Goal: Task Accomplishment & Management: Use online tool/utility

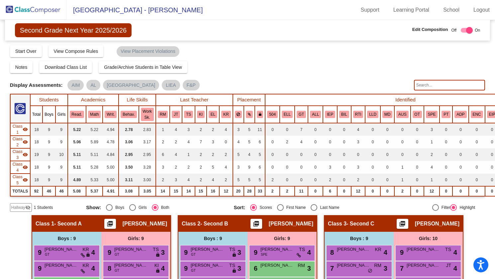
scroll to position [157, 0]
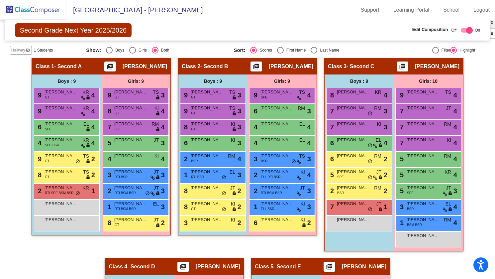
click at [44, 7] on img at bounding box center [33, 10] width 66 height 20
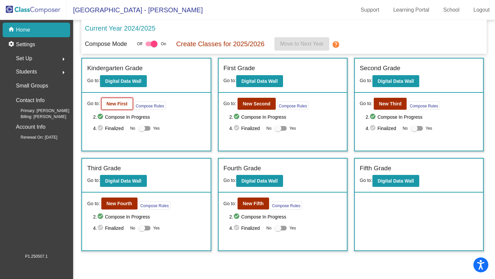
click at [121, 103] on b "New First" at bounding box center [117, 103] width 21 height 5
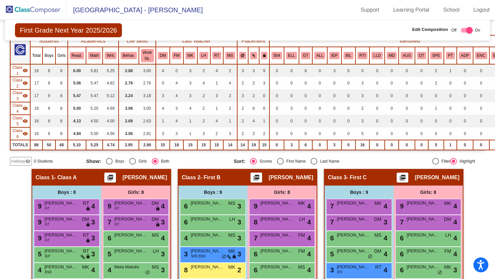
scroll to position [33, 0]
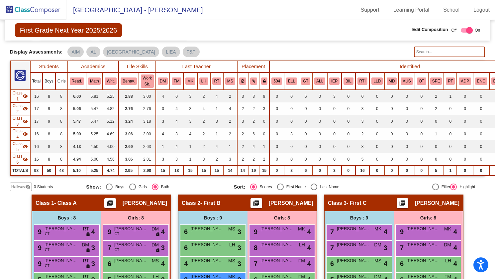
click at [426, 51] on input "text" at bounding box center [449, 51] width 71 height 11
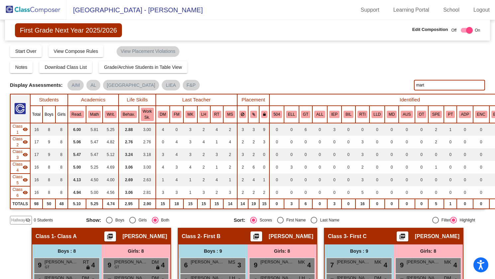
scroll to position [0, 0]
click at [259, 11] on mat-toolbar "[GEOGRAPHIC_DATA]/ Elementary School - [PERSON_NAME] Support Learning Portal Sc…" at bounding box center [247, 10] width 495 height 20
click at [422, 83] on input "mart" at bounding box center [449, 85] width 71 height 11
type input "m"
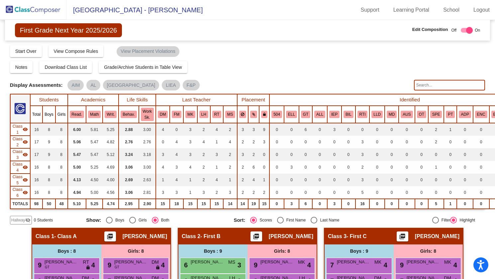
click at [371, 65] on div "Notes Download Class List Import Students Grade/Archive Students in Table View …" at bounding box center [247, 67] width 475 height 12
click at [54, 10] on img at bounding box center [33, 10] width 66 height 20
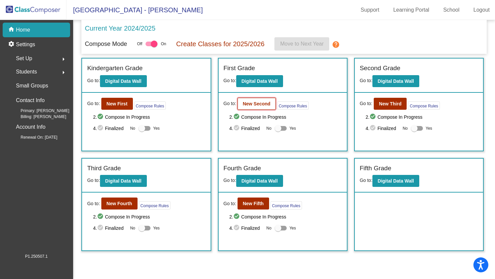
click at [262, 101] on b "New Second" at bounding box center [257, 103] width 28 height 5
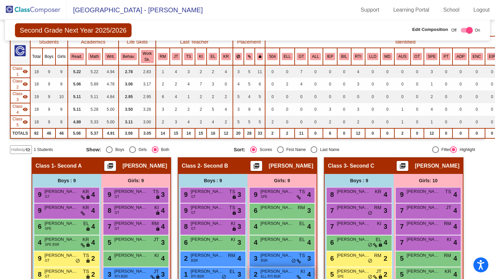
scroll to position [57, 0]
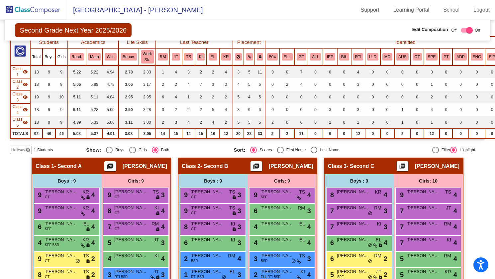
click at [19, 149] on span "Hallway" at bounding box center [18, 150] width 14 height 6
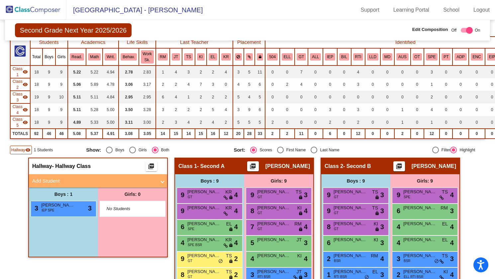
click at [19, 147] on span "Hallway" at bounding box center [18, 150] width 14 height 6
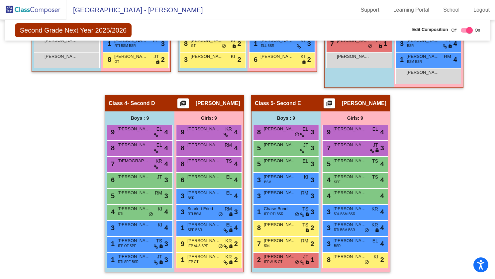
scroll to position [323, 0]
click at [198, 207] on span "Scarlett Fried" at bounding box center [203, 208] width 33 height 7
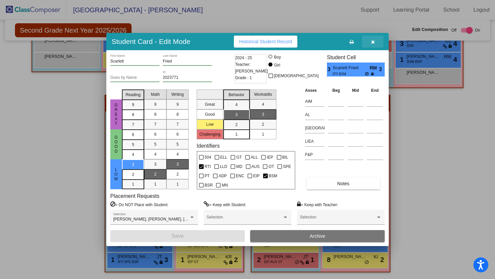
click at [373, 42] on icon "button" at bounding box center [373, 42] width 4 height 5
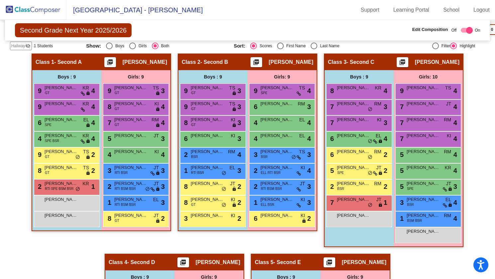
scroll to position [157, 0]
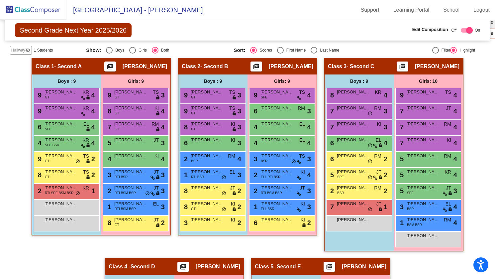
click at [52, 10] on img at bounding box center [33, 10] width 66 height 20
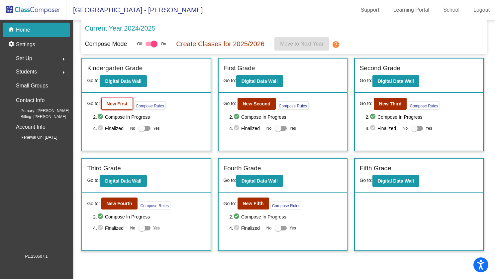
click at [127, 101] on button "New First" at bounding box center [117, 104] width 32 height 12
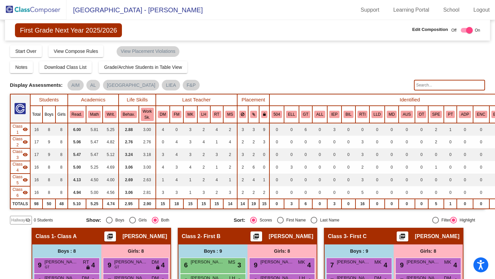
click at [291, 52] on div "Compose Start Over Submit Classes Compose has been submitted Check for Incomple…" at bounding box center [247, 51] width 475 height 13
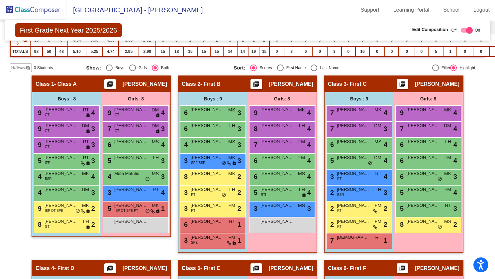
scroll to position [153, 0]
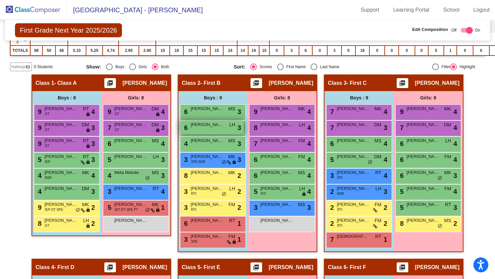
click at [212, 123] on span "[PERSON_NAME]" at bounding box center [207, 124] width 33 height 7
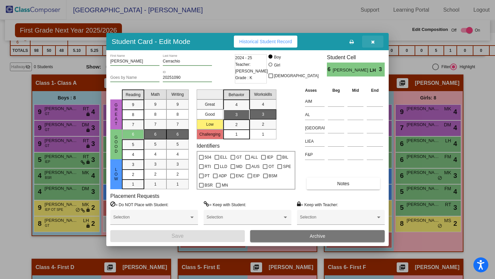
click at [374, 42] on icon "button" at bounding box center [373, 42] width 4 height 5
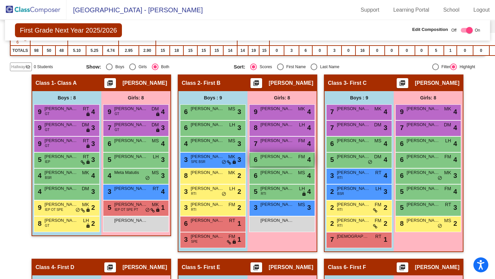
click at [290, 157] on span "[PERSON_NAME]" at bounding box center [276, 156] width 33 height 7
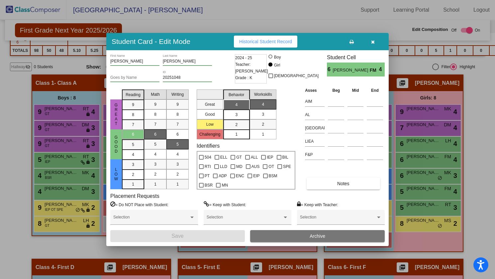
click at [373, 40] on icon "button" at bounding box center [373, 42] width 4 height 5
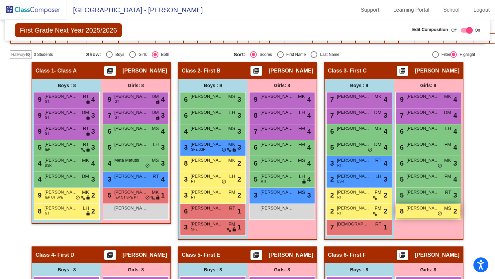
scroll to position [166, 0]
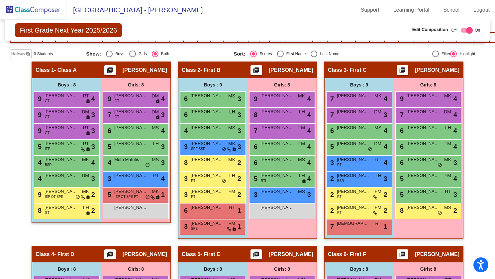
click at [19, 53] on span "Hallway" at bounding box center [18, 54] width 14 height 6
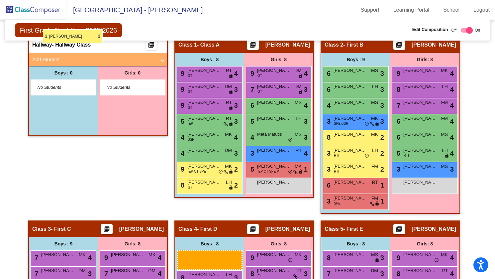
scroll to position [182, 0]
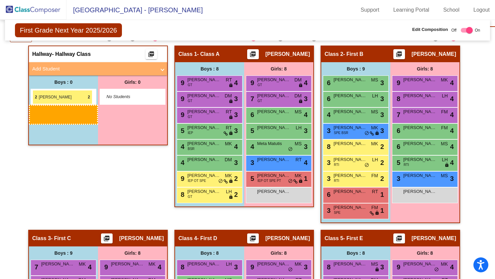
drag, startPoint x: 340, startPoint y: 219, endPoint x: 33, endPoint y: 90, distance: 333.3
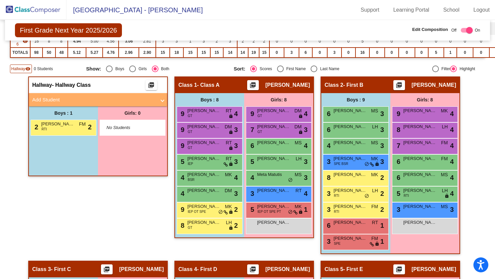
scroll to position [151, 0]
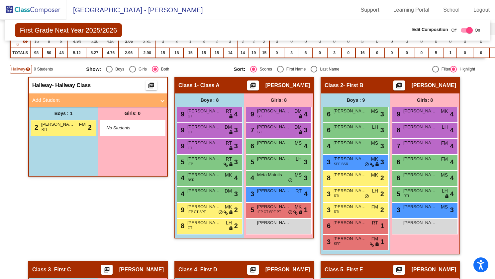
click at [20, 68] on span "Hallway" at bounding box center [18, 69] width 14 height 6
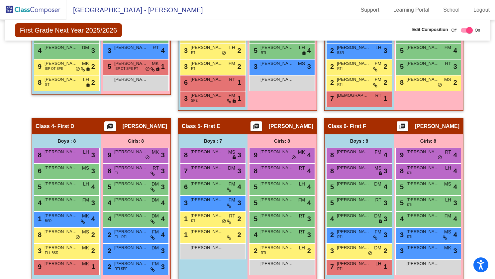
scroll to position [304, 0]
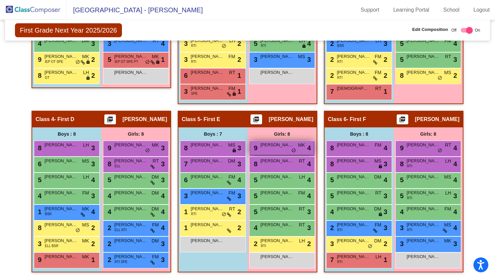
click at [279, 142] on span "[PERSON_NAME]" at bounding box center [276, 144] width 33 height 7
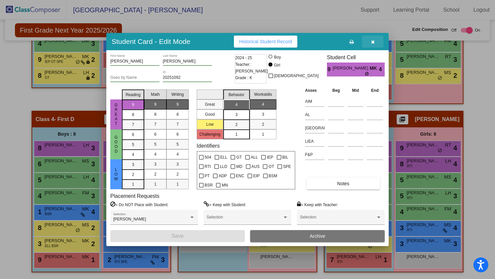
click at [371, 41] on icon "button" at bounding box center [373, 42] width 4 height 5
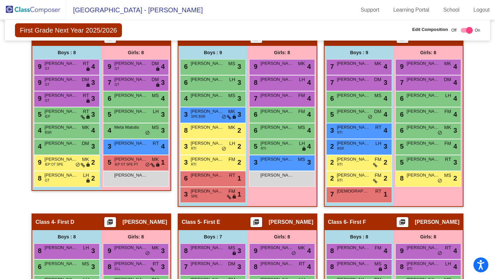
scroll to position [195, 0]
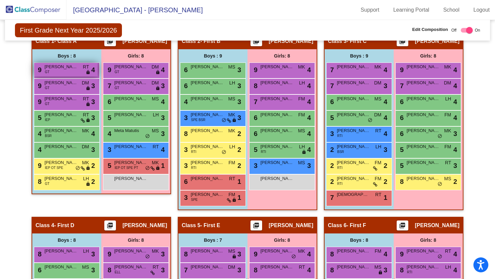
click at [70, 67] on span "[PERSON_NAME]" at bounding box center [61, 66] width 33 height 7
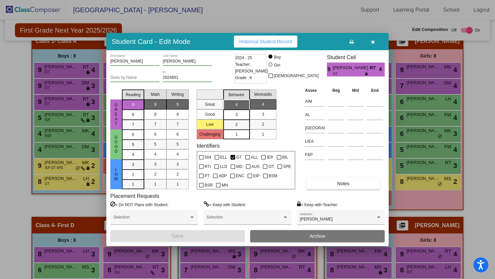
click at [373, 44] on icon "button" at bounding box center [373, 42] width 4 height 5
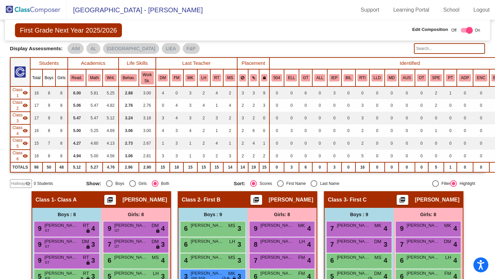
scroll to position [0, 0]
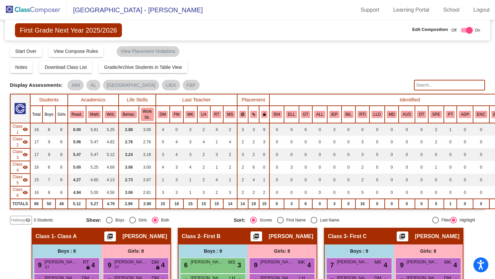
click at [41, 8] on img at bounding box center [33, 10] width 66 height 20
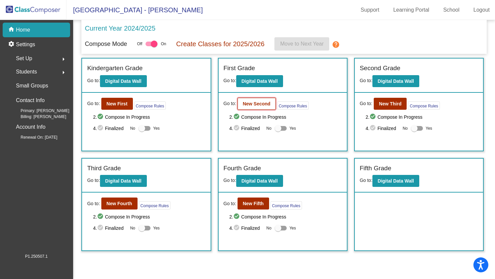
click at [257, 104] on b "New Second" at bounding box center [257, 103] width 28 height 5
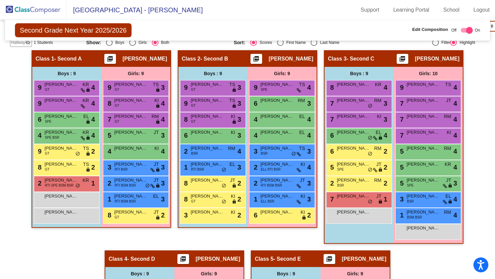
scroll to position [165, 0]
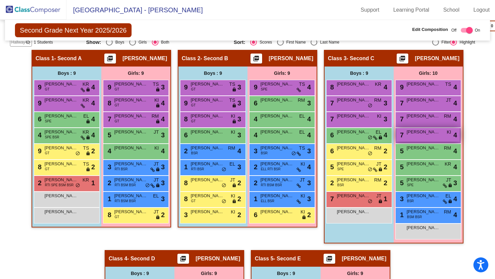
click at [434, 134] on span "[PERSON_NAME]" at bounding box center [422, 132] width 33 height 7
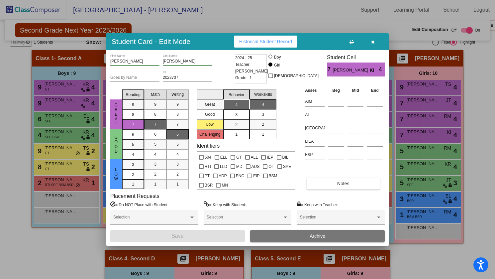
click at [373, 41] on icon "button" at bounding box center [373, 42] width 4 height 5
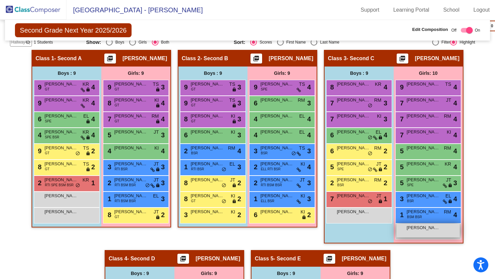
click at [441, 228] on div "[PERSON_NAME] lock do_not_disturb_alt" at bounding box center [427, 231] width 63 height 14
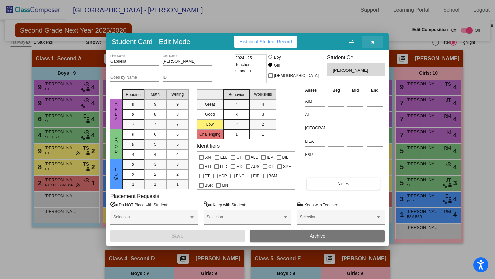
click at [371, 42] on icon "button" at bounding box center [373, 42] width 4 height 5
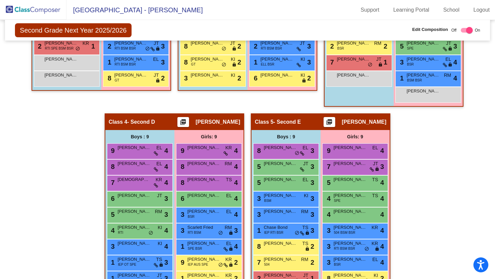
scroll to position [323, 0]
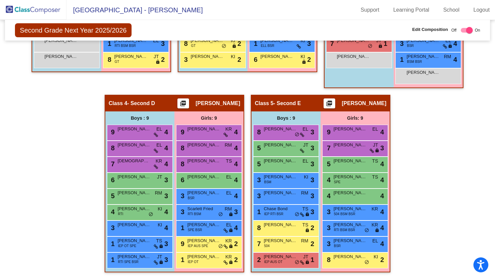
click at [436, 193] on div "Hallway - Hallway Class picture_as_pdf Add Student First Name Last Name Student…" at bounding box center [247, 87] width 475 height 384
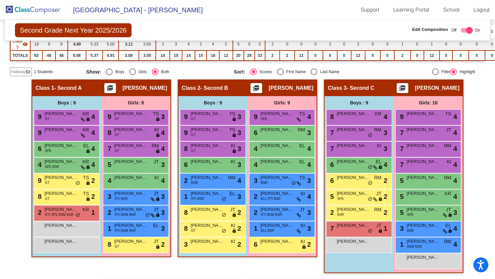
scroll to position [106, 0]
